Goal: Task Accomplishment & Management: Manage account settings

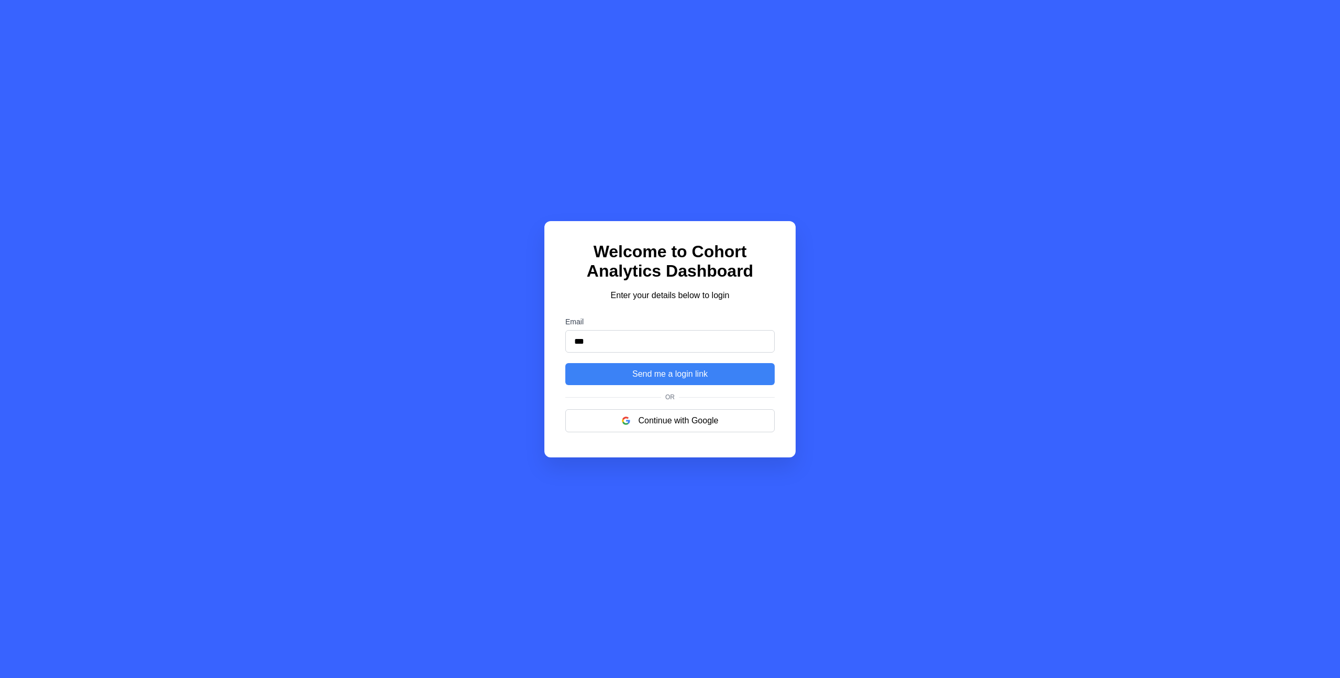
type input "**********"
click at [566, 363] on button "Send me a login link" at bounding box center [670, 374] width 209 height 22
